Goal: Find specific page/section

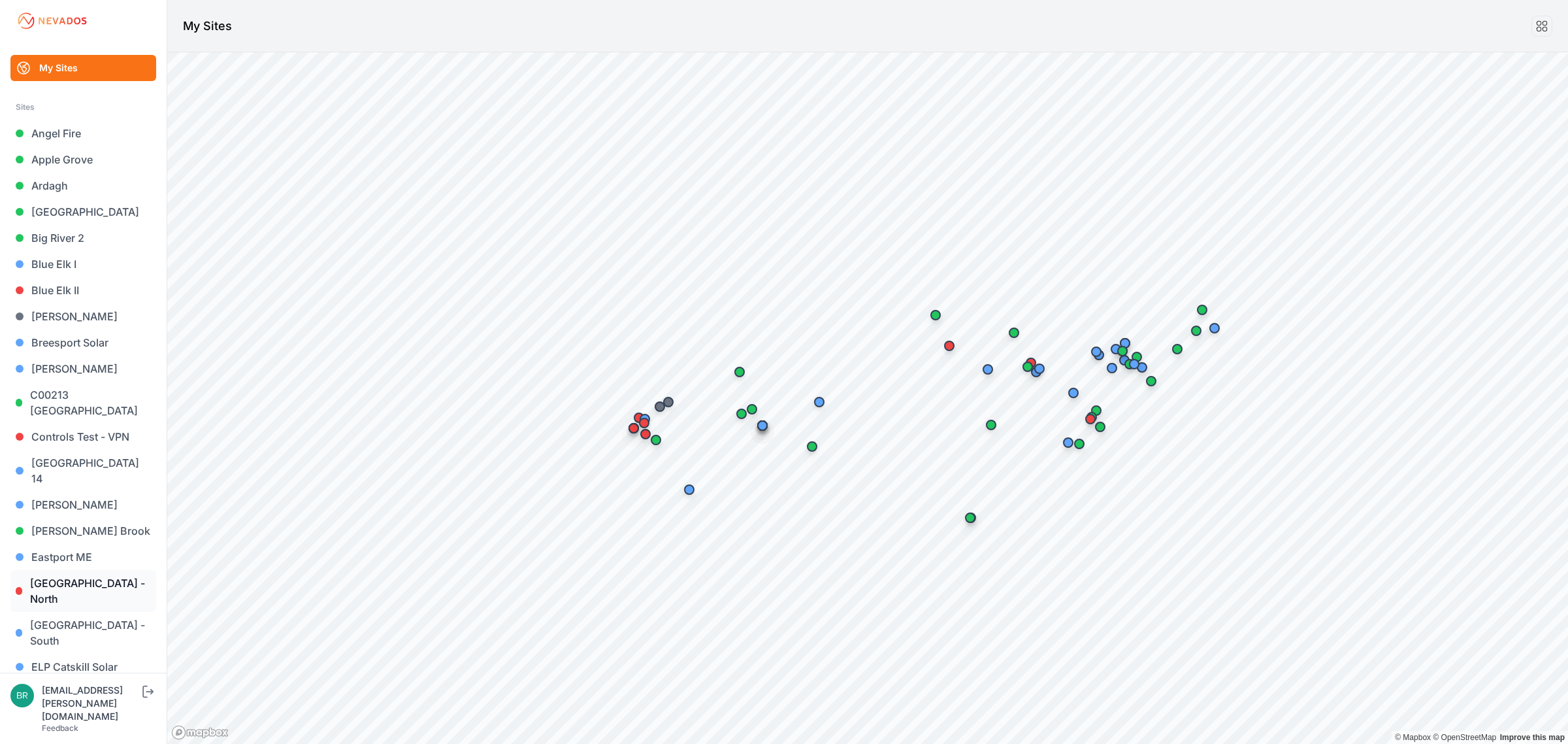
click at [85, 570] on link "[GEOGRAPHIC_DATA] - North" at bounding box center [82, 590] width 145 height 42
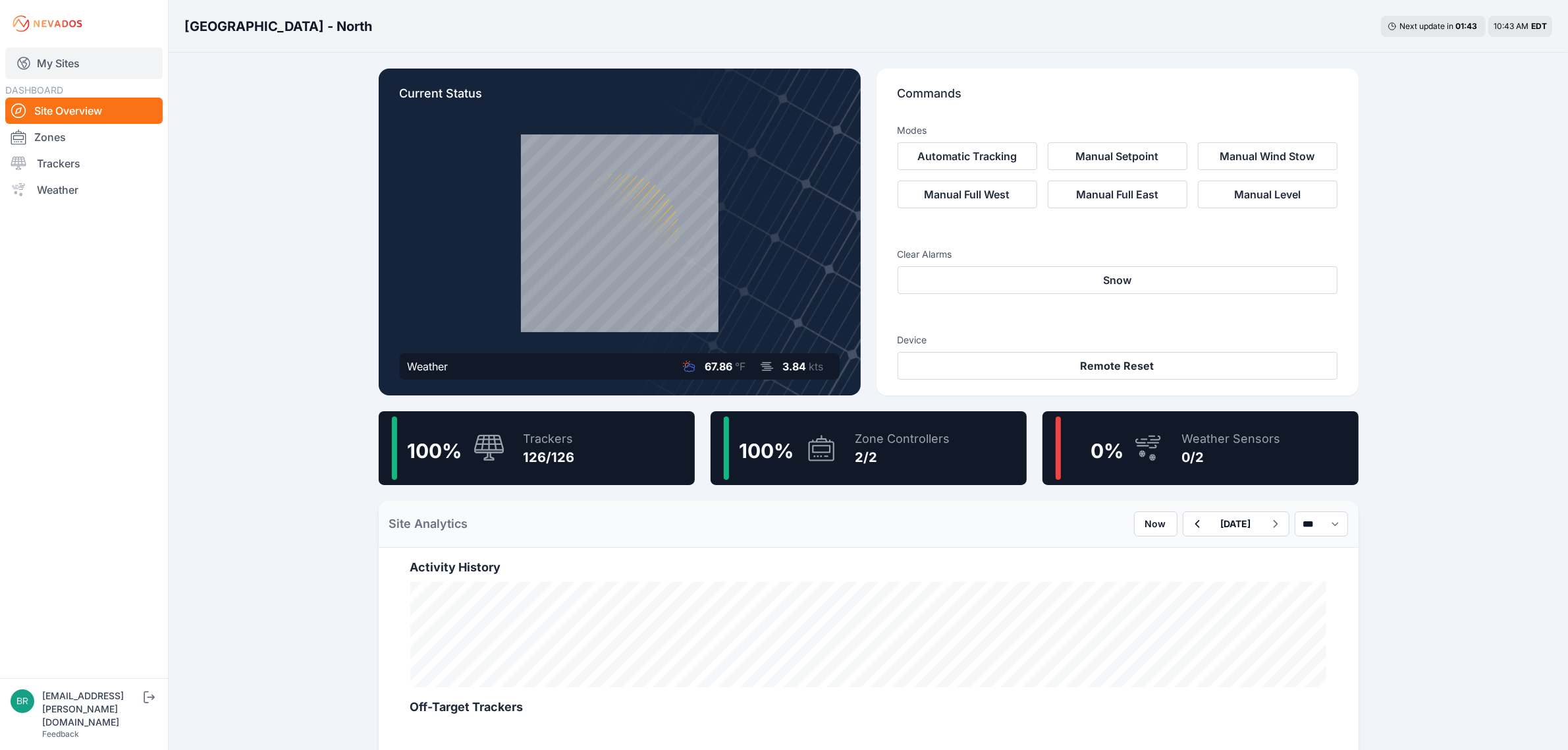
click at [88, 73] on link "My Sites" at bounding box center [84, 63] width 158 height 32
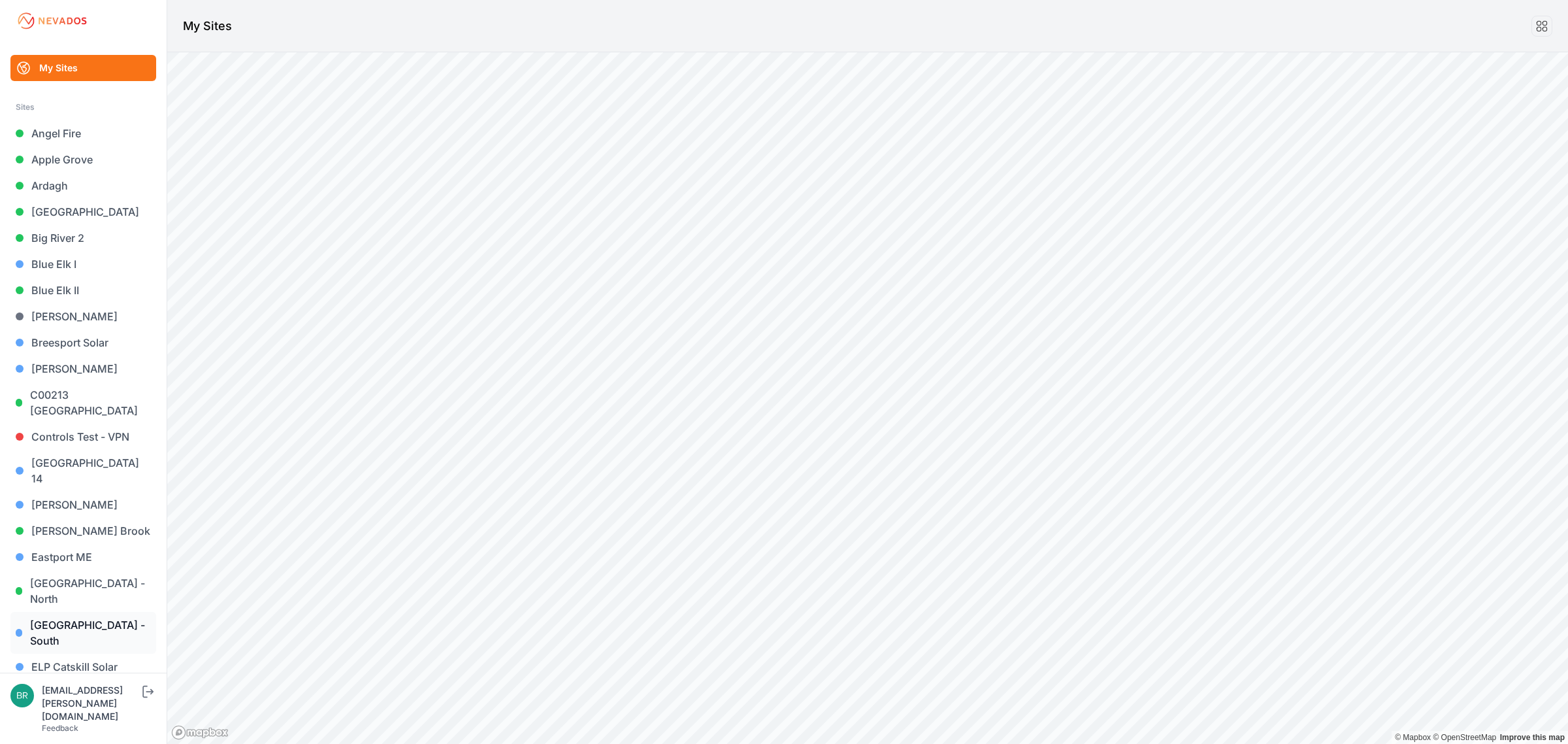
click at [97, 612] on link "[GEOGRAPHIC_DATA] - South" at bounding box center [82, 632] width 145 height 42
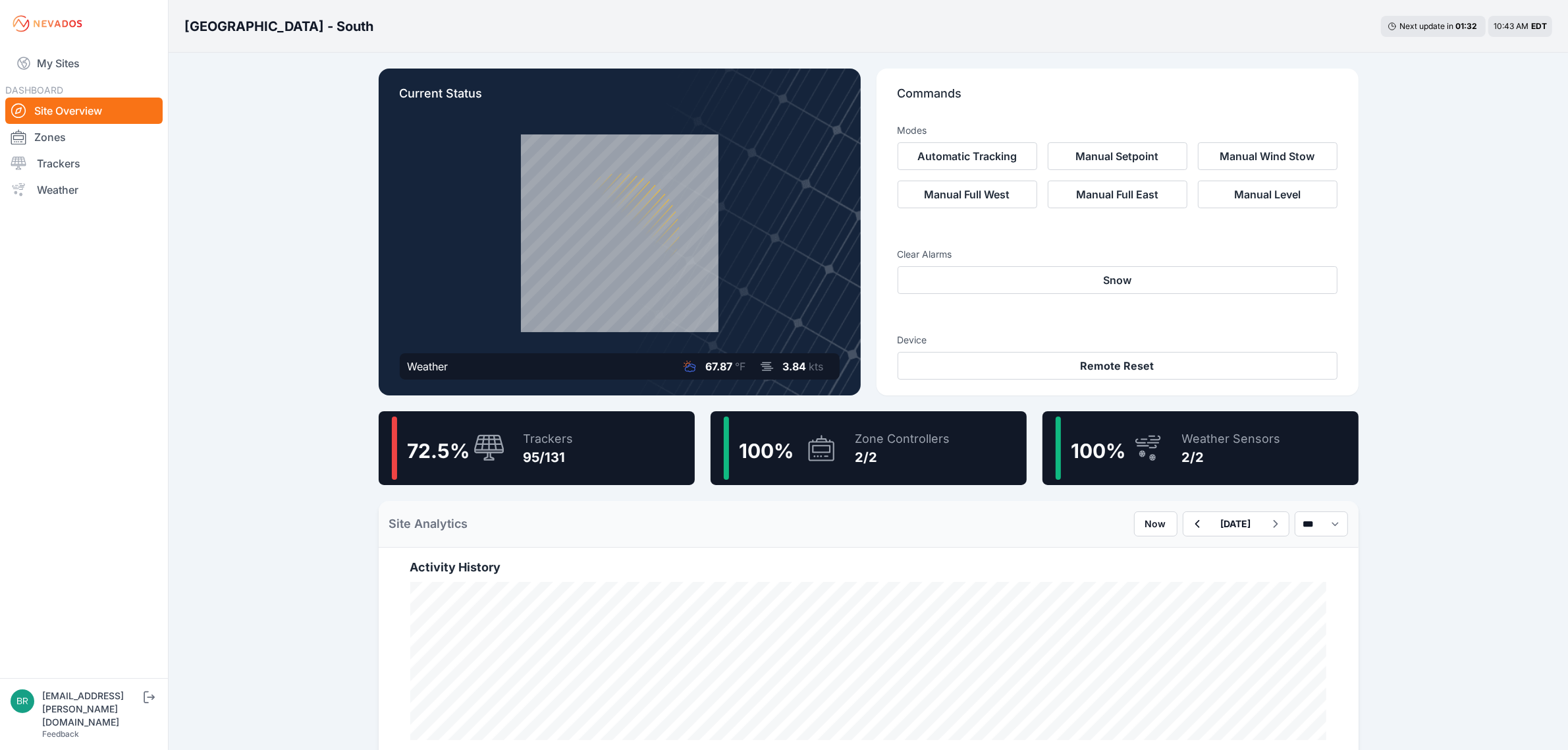
click at [601, 452] on div "72.5 % Trackers 95/131" at bounding box center [536, 448] width 316 height 74
